Goal: Information Seeking & Learning: Learn about a topic

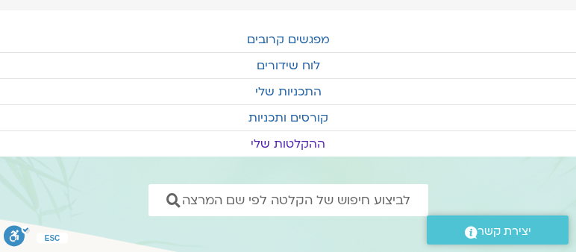
click at [284, 139] on link "ההקלטות שלי" at bounding box center [288, 143] width 576 height 25
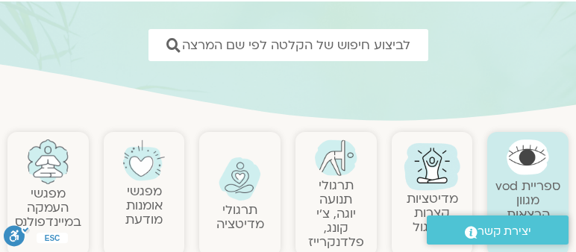
scroll to position [212, 0]
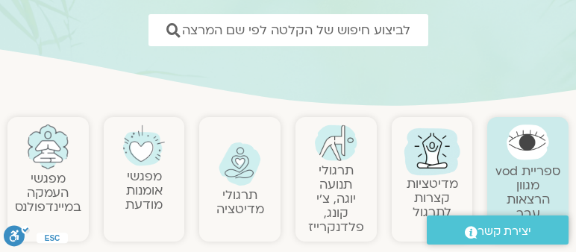
click at [148, 169] on link "מפגשי אומנות מודעת" at bounding box center [143, 190] width 37 height 45
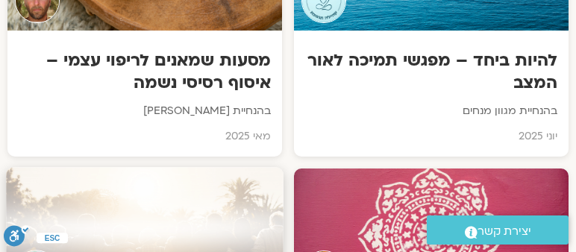
scroll to position [3450, 0]
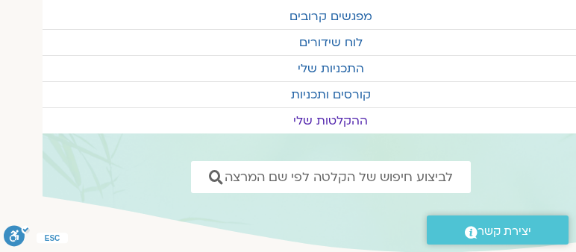
scroll to position [107, -42]
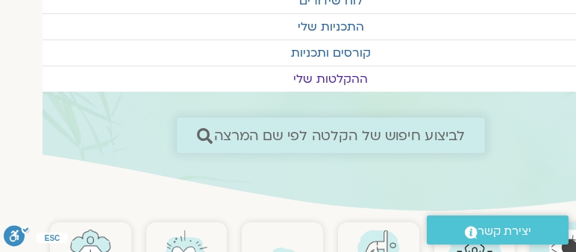
click at [309, 134] on span "לביצוע חיפוש של הקלטה לפי שם המרצה" at bounding box center [338, 135] width 251 height 16
click at [201, 132] on icon at bounding box center [204, 135] width 16 height 16
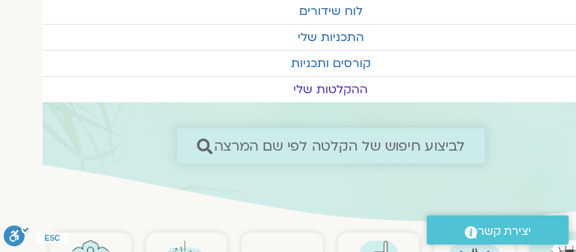
click at [200, 139] on icon at bounding box center [204, 146] width 16 height 16
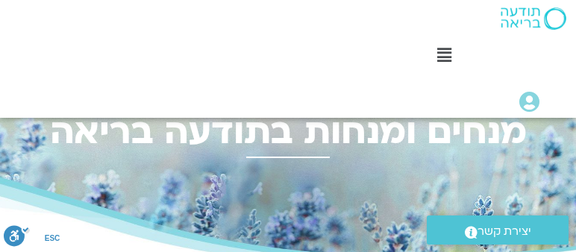
scroll to position [212, 0]
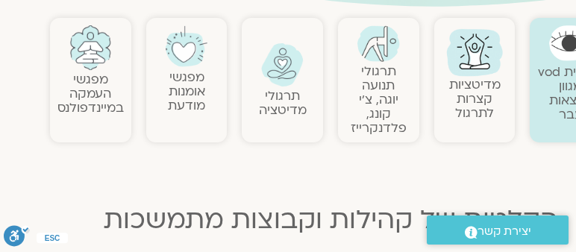
scroll to position [215, -42]
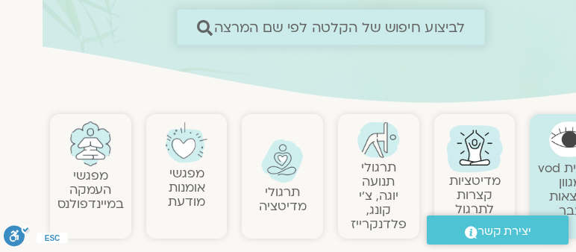
click at [199, 22] on icon at bounding box center [204, 27] width 16 height 16
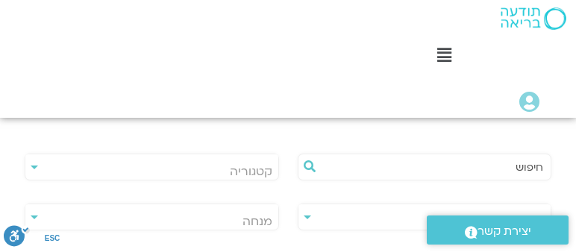
scroll to position [341, 0]
click at [484, 168] on input "text" at bounding box center [432, 166] width 223 height 25
type input "רונית הולנדר"
click at [34, 165] on div "**********" at bounding box center [152, 166] width 254 height 27
click at [31, 165] on div "**********" at bounding box center [152, 166] width 254 height 27
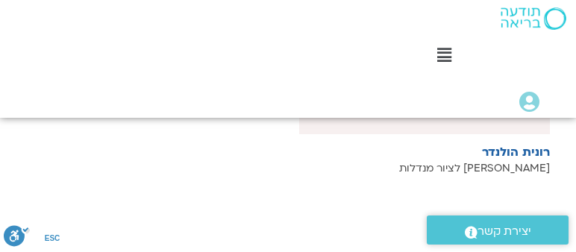
scroll to position [639, 0]
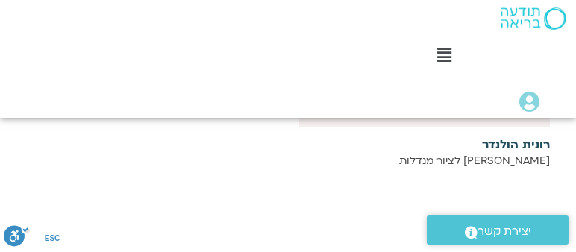
click at [507, 139] on h6 "רונית הולנדר" at bounding box center [424, 144] width 250 height 13
click at [501, 155] on p "מורה לציור מנדלות" at bounding box center [424, 161] width 250 height 12
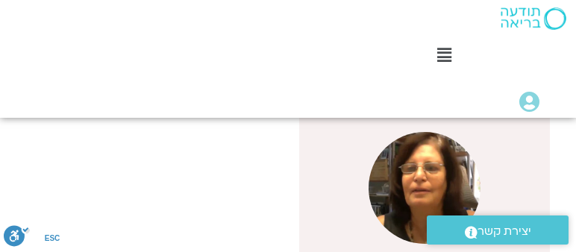
scroll to position [511, 0]
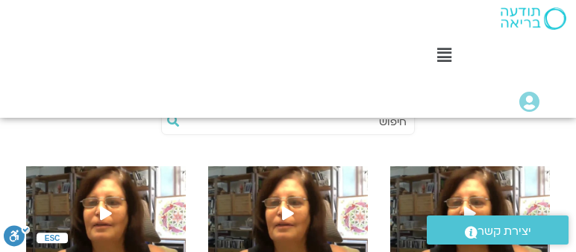
scroll to position [298, 0]
click at [281, 209] on span at bounding box center [287, 214] width 27 height 27
click at [288, 209] on icon at bounding box center [288, 213] width 12 height 13
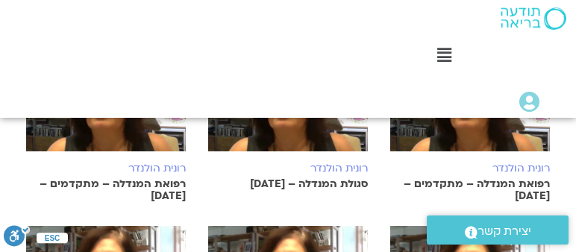
scroll to position [426, 0]
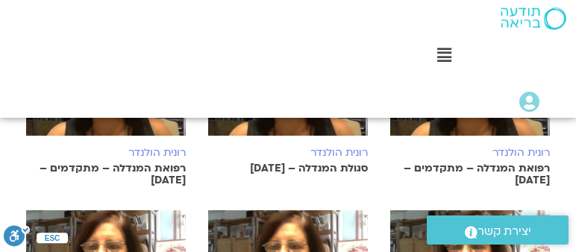
click at [306, 163] on p "סגולת המנדלה – 31/8/25" at bounding box center [288, 169] width 160 height 12
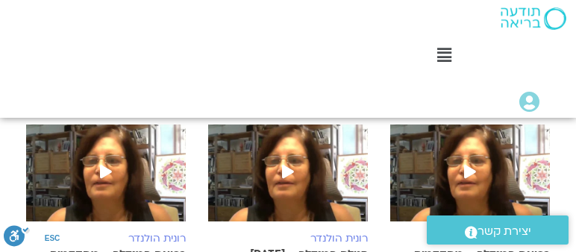
scroll to position [341, 0]
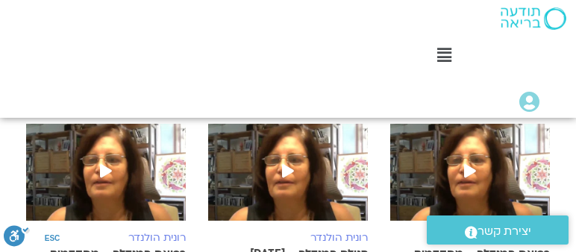
click at [289, 171] on icon at bounding box center [288, 170] width 12 height 13
click at [289, 170] on icon at bounding box center [288, 170] width 12 height 13
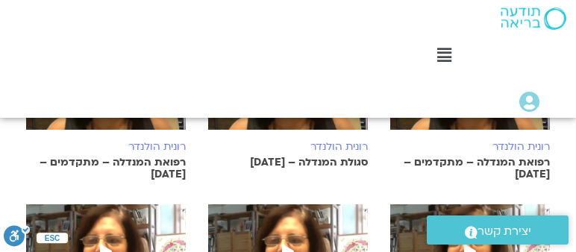
scroll to position [468, 0]
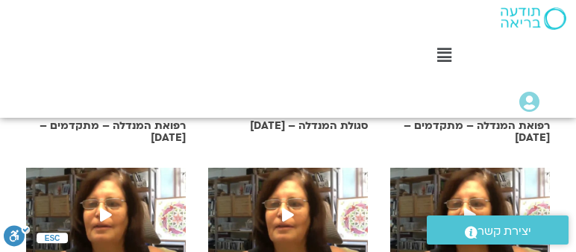
click at [306, 123] on p "סגולת המנדלה – [DATE]" at bounding box center [288, 126] width 160 height 12
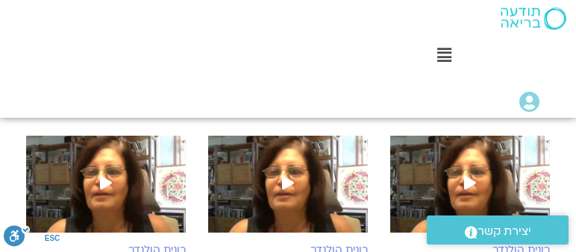
scroll to position [341, 0]
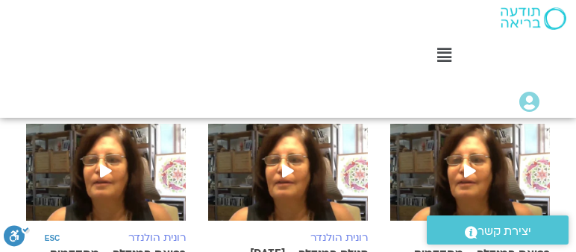
click at [286, 169] on icon at bounding box center [288, 170] width 12 height 13
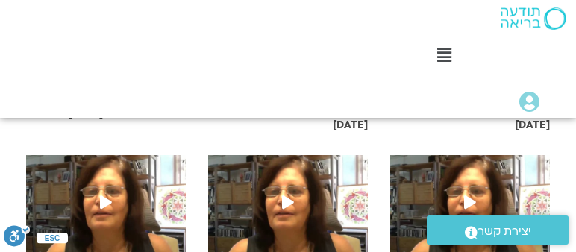
scroll to position [639, 0]
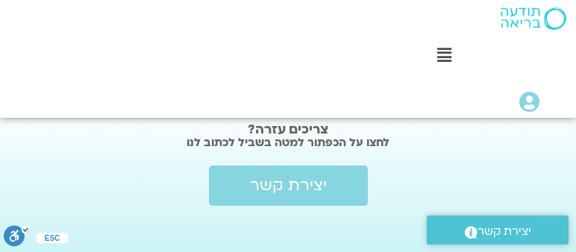
scroll to position [2188, 0]
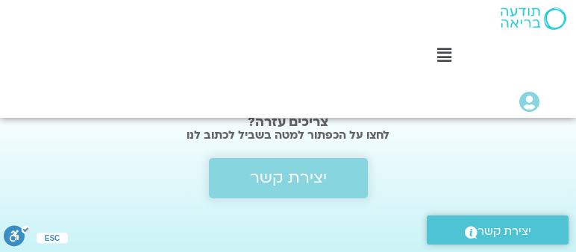
click at [313, 176] on span "יצירת קשר" at bounding box center [288, 178] width 77 height 18
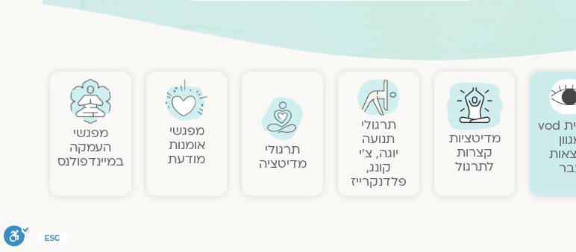
scroll to position [258, -42]
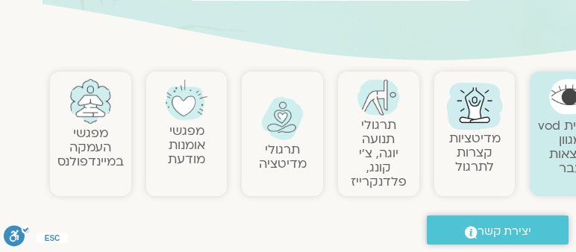
click at [186, 144] on link "מפגשי אומנות מודעת" at bounding box center [186, 144] width 37 height 45
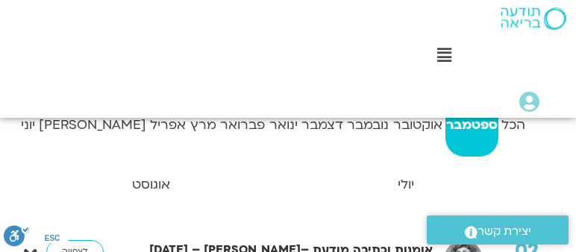
scroll to position [341, 0]
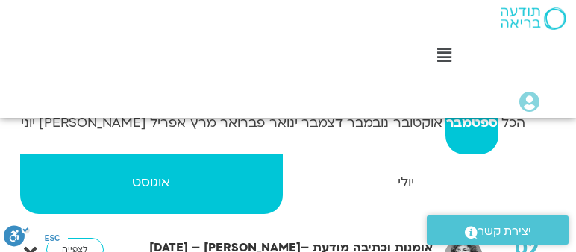
click at [39, 171] on strong "אוגוסט" at bounding box center [151, 182] width 262 height 22
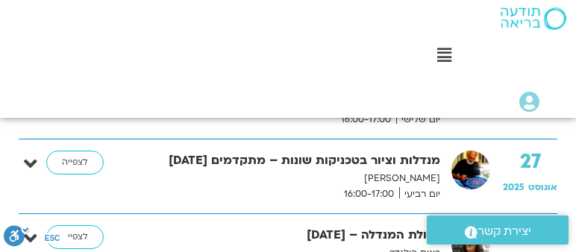
scroll to position [1405, 0]
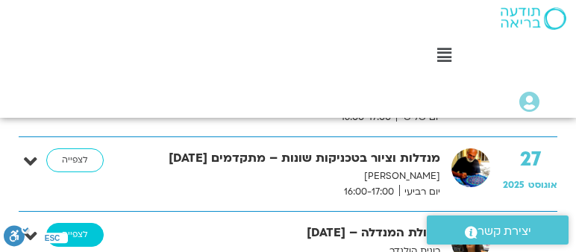
click at [73, 223] on link "לצפייה" at bounding box center [74, 235] width 57 height 24
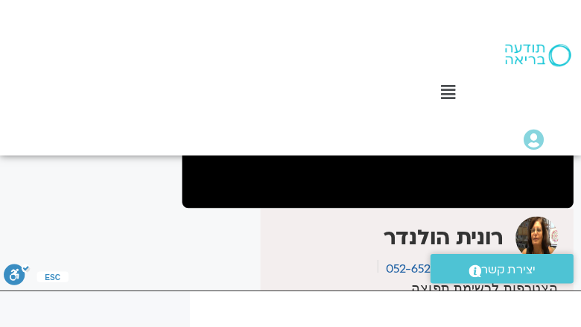
scroll to position [278, 0]
